Goal: Task Accomplishment & Management: Use online tool/utility

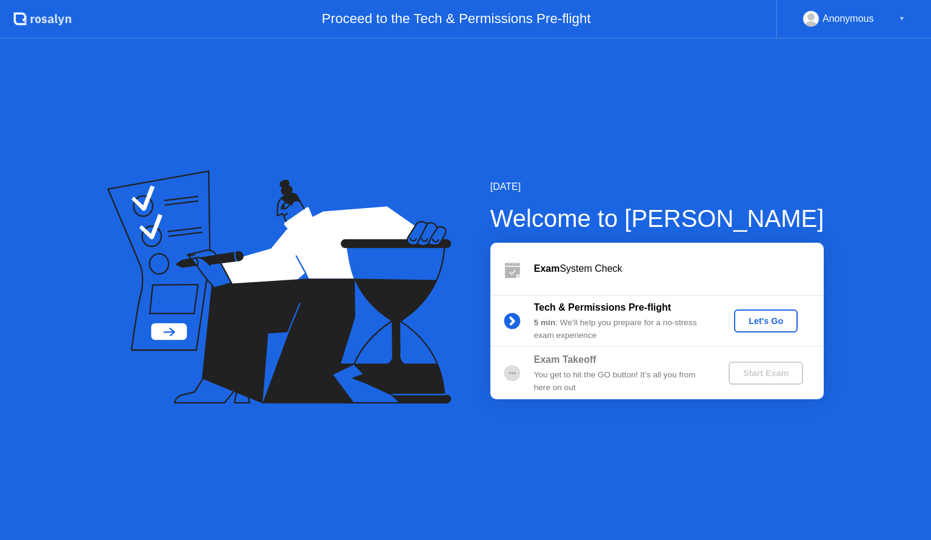
click at [767, 318] on div "Let's Go" at bounding box center [766, 321] width 54 height 10
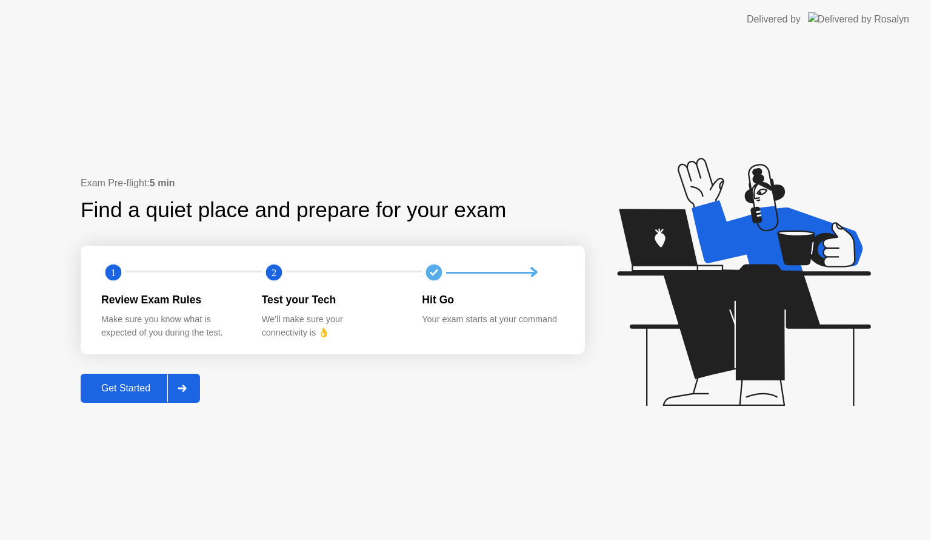
click at [133, 387] on div "Get Started" at bounding box center [125, 388] width 83 height 11
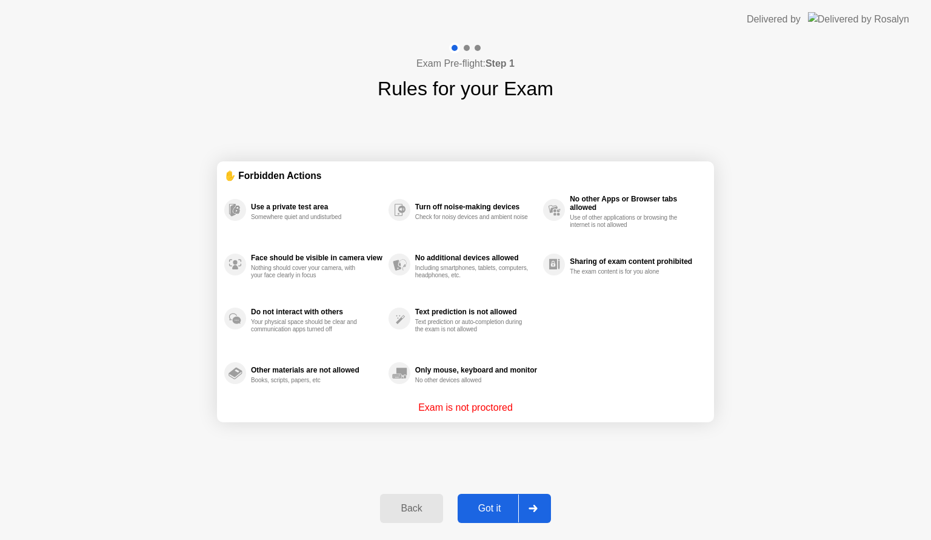
click at [485, 514] on div "Got it" at bounding box center [489, 508] width 57 height 11
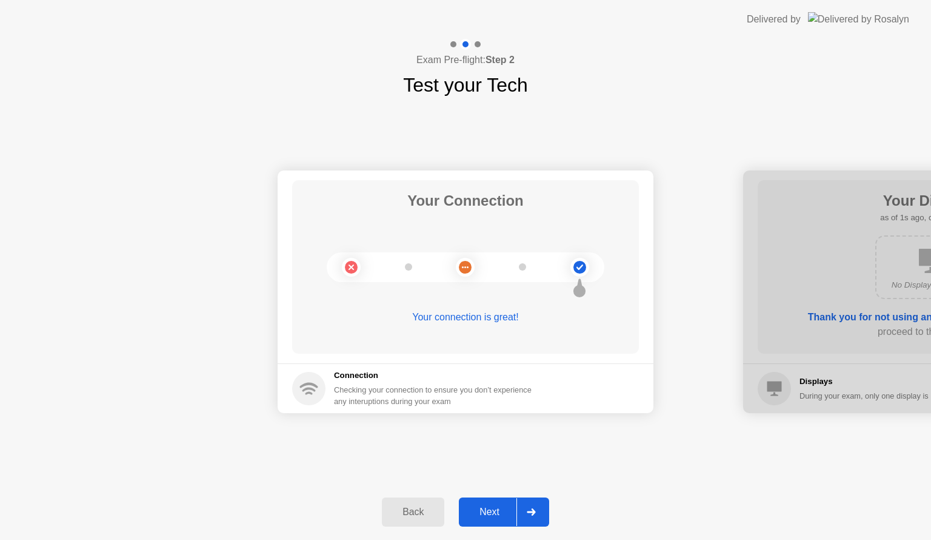
click at [491, 514] on div "Next" at bounding box center [490, 511] width 54 height 11
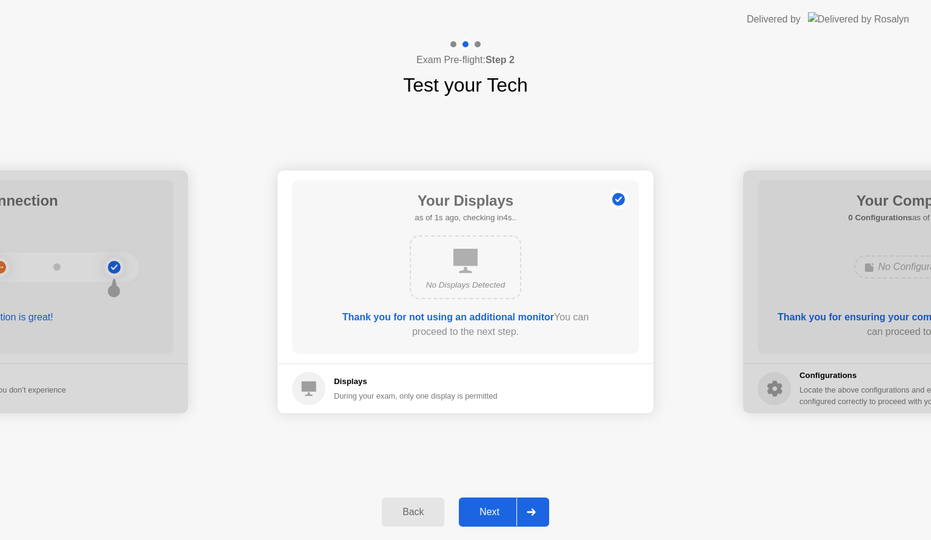
click at [491, 514] on div "Next" at bounding box center [490, 511] width 54 height 11
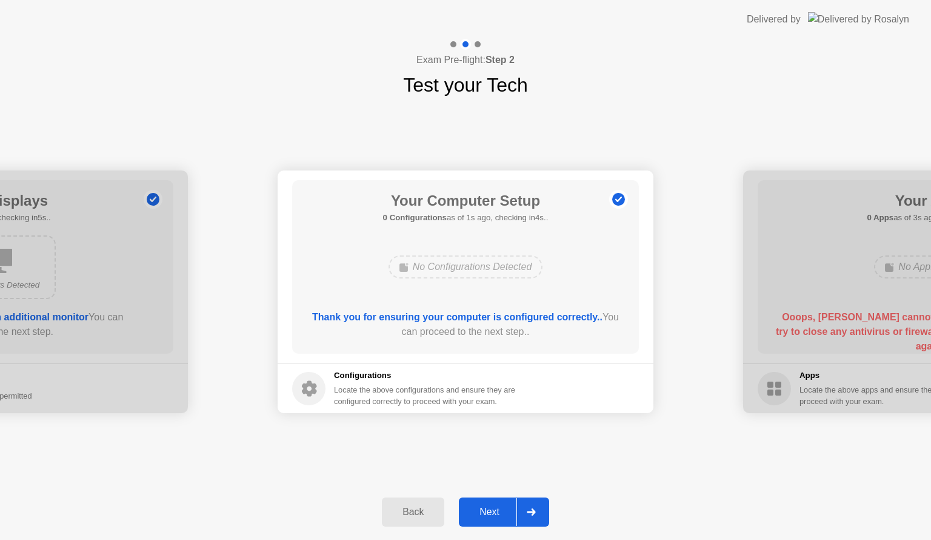
click at [491, 514] on div "Next" at bounding box center [490, 511] width 54 height 11
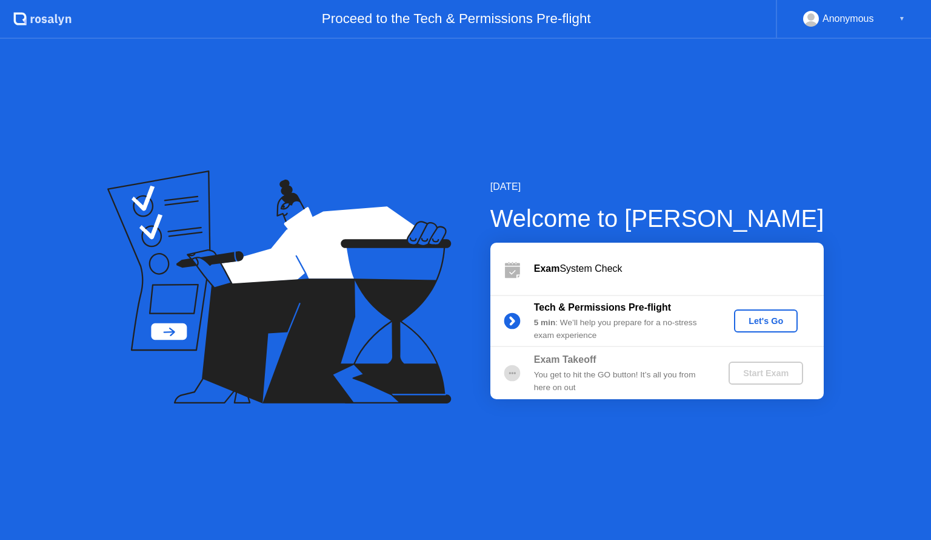
click at [760, 322] on div "Let's Go" at bounding box center [766, 321] width 54 height 10
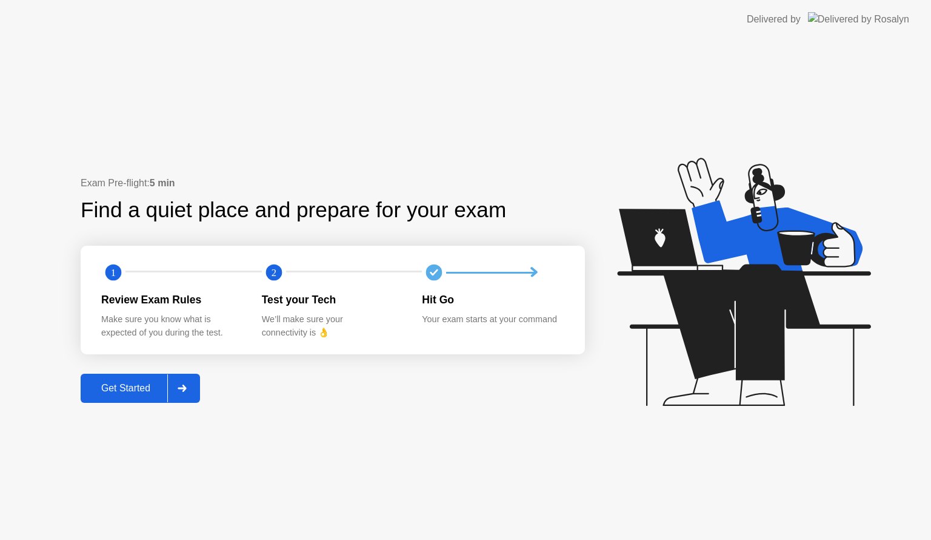
click at [140, 388] on div "Get Started" at bounding box center [125, 388] width 83 height 11
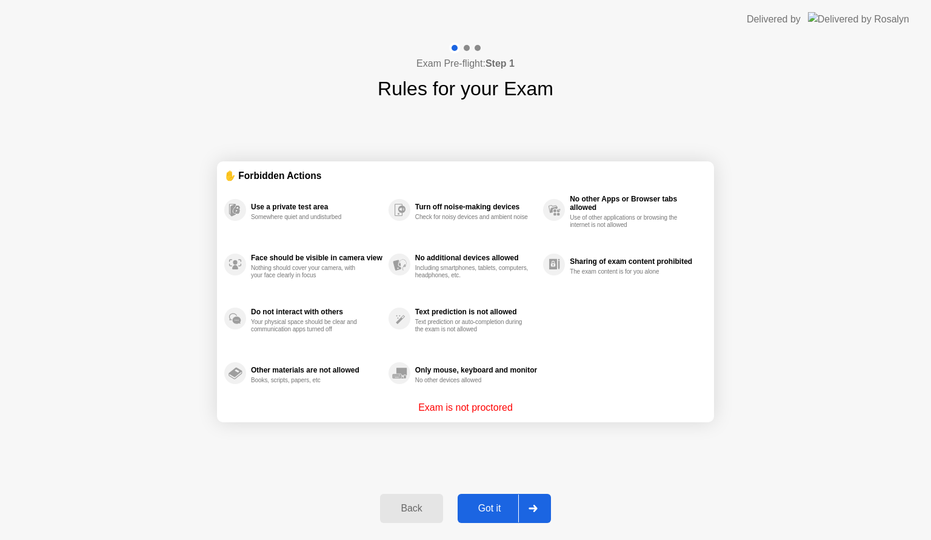
click at [489, 503] on div "Got it" at bounding box center [489, 508] width 57 height 11
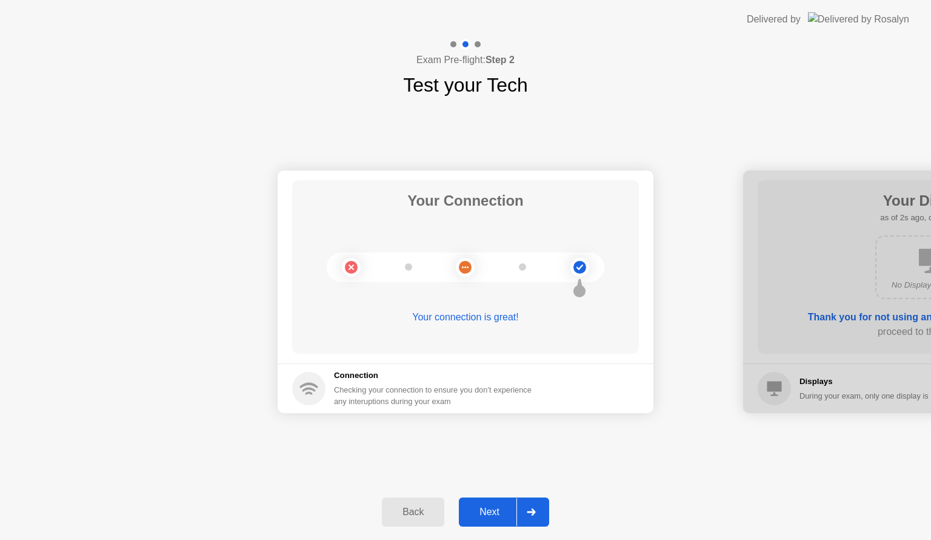
click at [497, 512] on div "Next" at bounding box center [490, 511] width 54 height 11
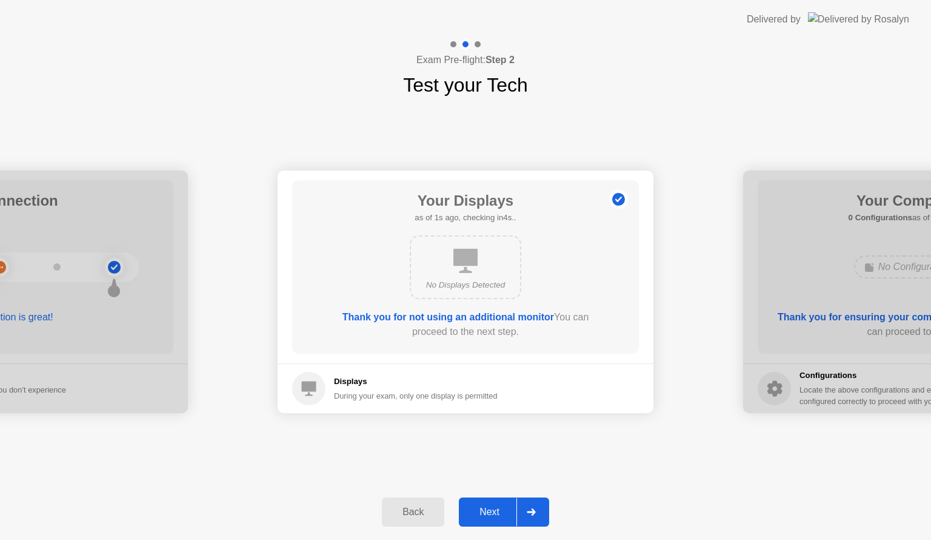
click at [497, 512] on div "Next" at bounding box center [490, 511] width 54 height 11
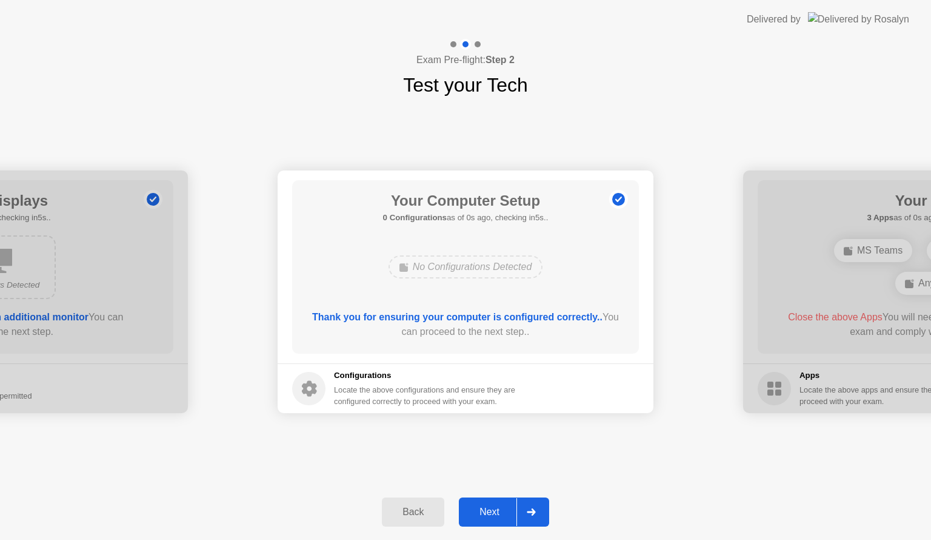
click at [497, 512] on div "Next" at bounding box center [490, 511] width 54 height 11
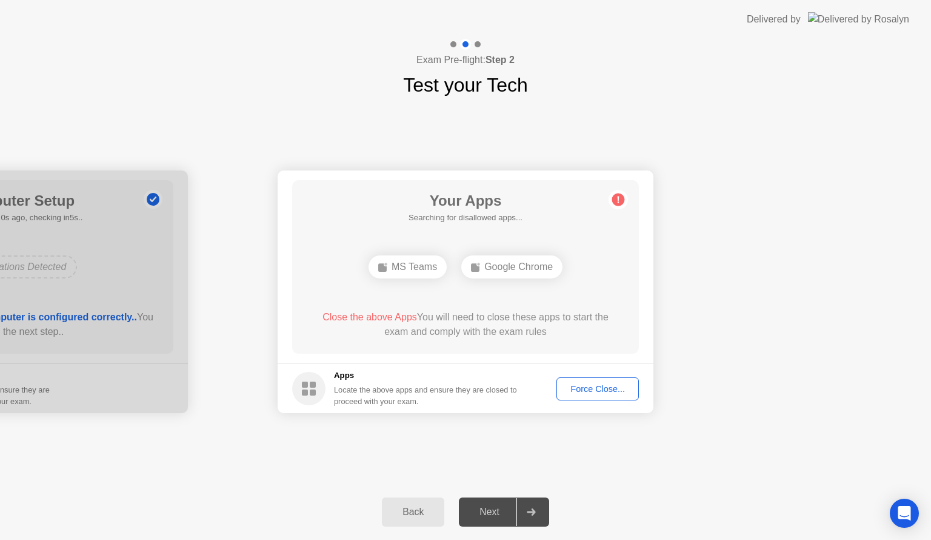
click at [578, 390] on div "Force Close..." at bounding box center [598, 389] width 74 height 10
click at [589, 390] on div "Force Close..." at bounding box center [598, 389] width 74 height 10
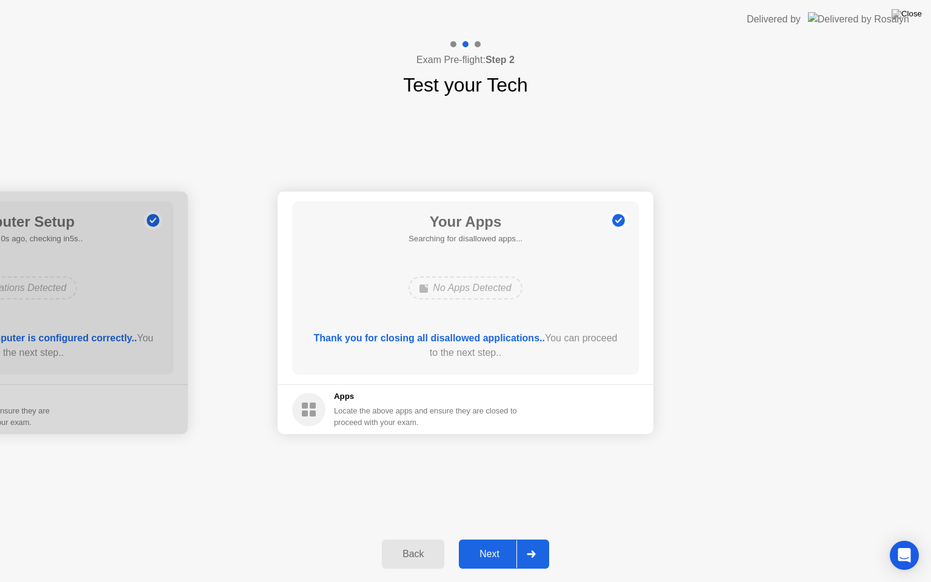
click at [485, 539] on div "Next" at bounding box center [490, 554] width 54 height 11
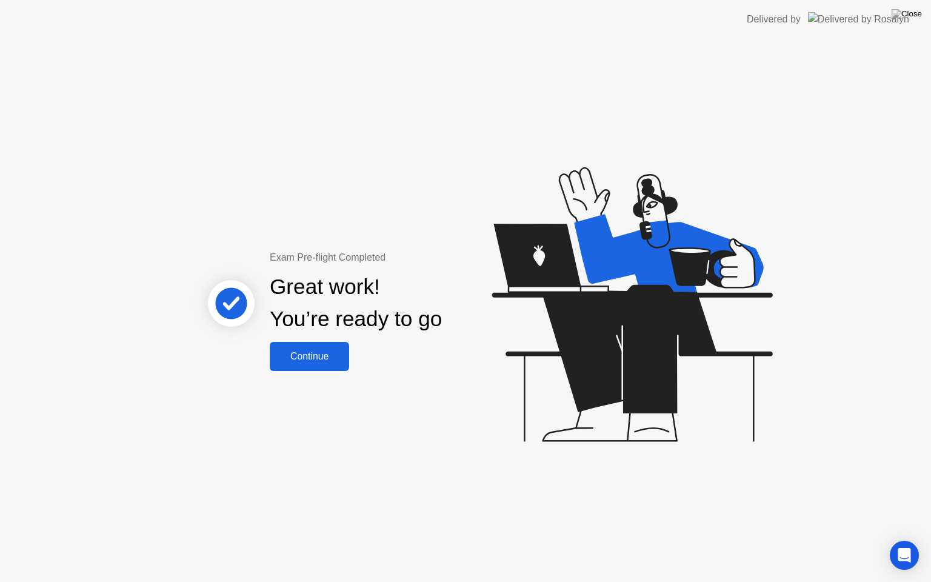
click at [314, 357] on div "Continue" at bounding box center [309, 356] width 72 height 11
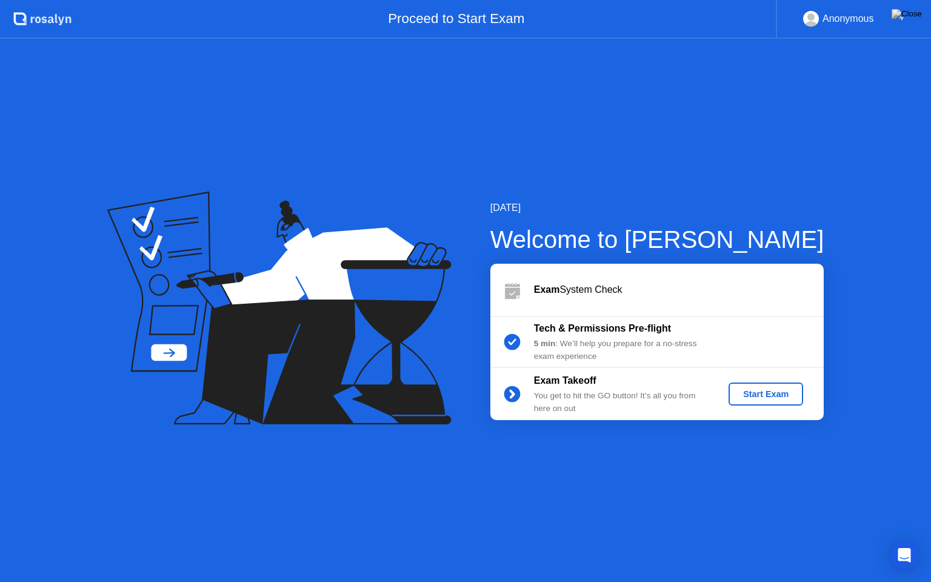
click at [771, 392] on div "Start Exam" at bounding box center [766, 394] width 65 height 10
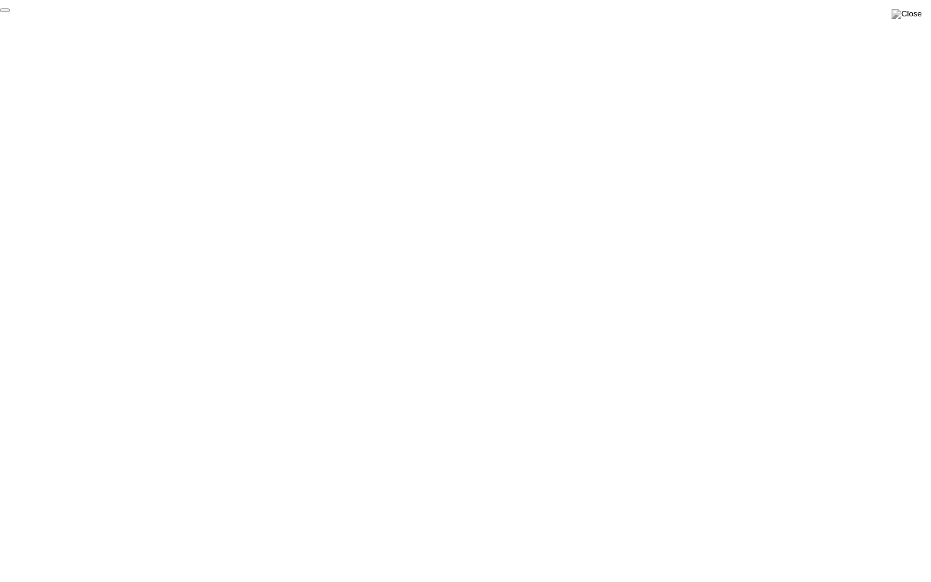
click div "End Proctoring Session"
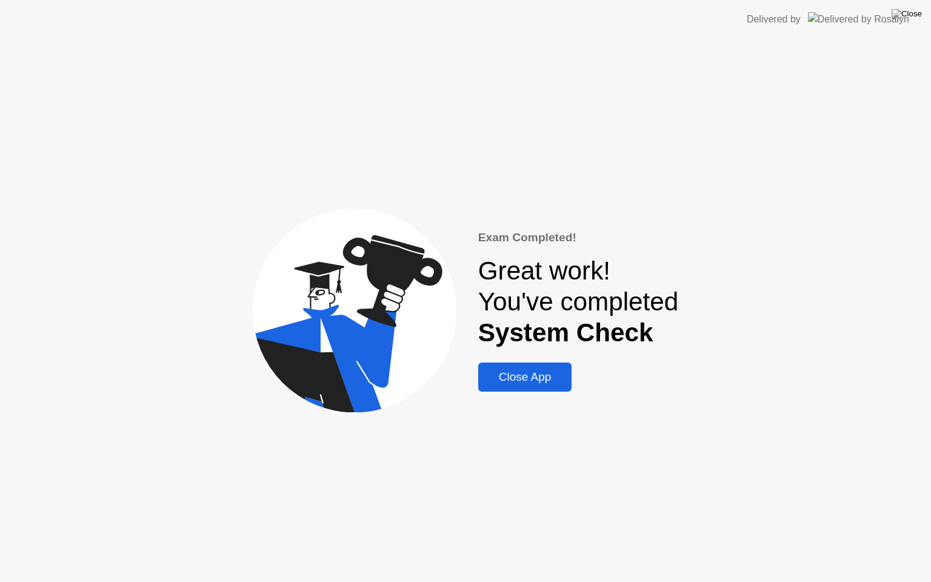
click at [539, 384] on div "Close App" at bounding box center [525, 376] width 87 height 13
